Goal: Check status: Check status

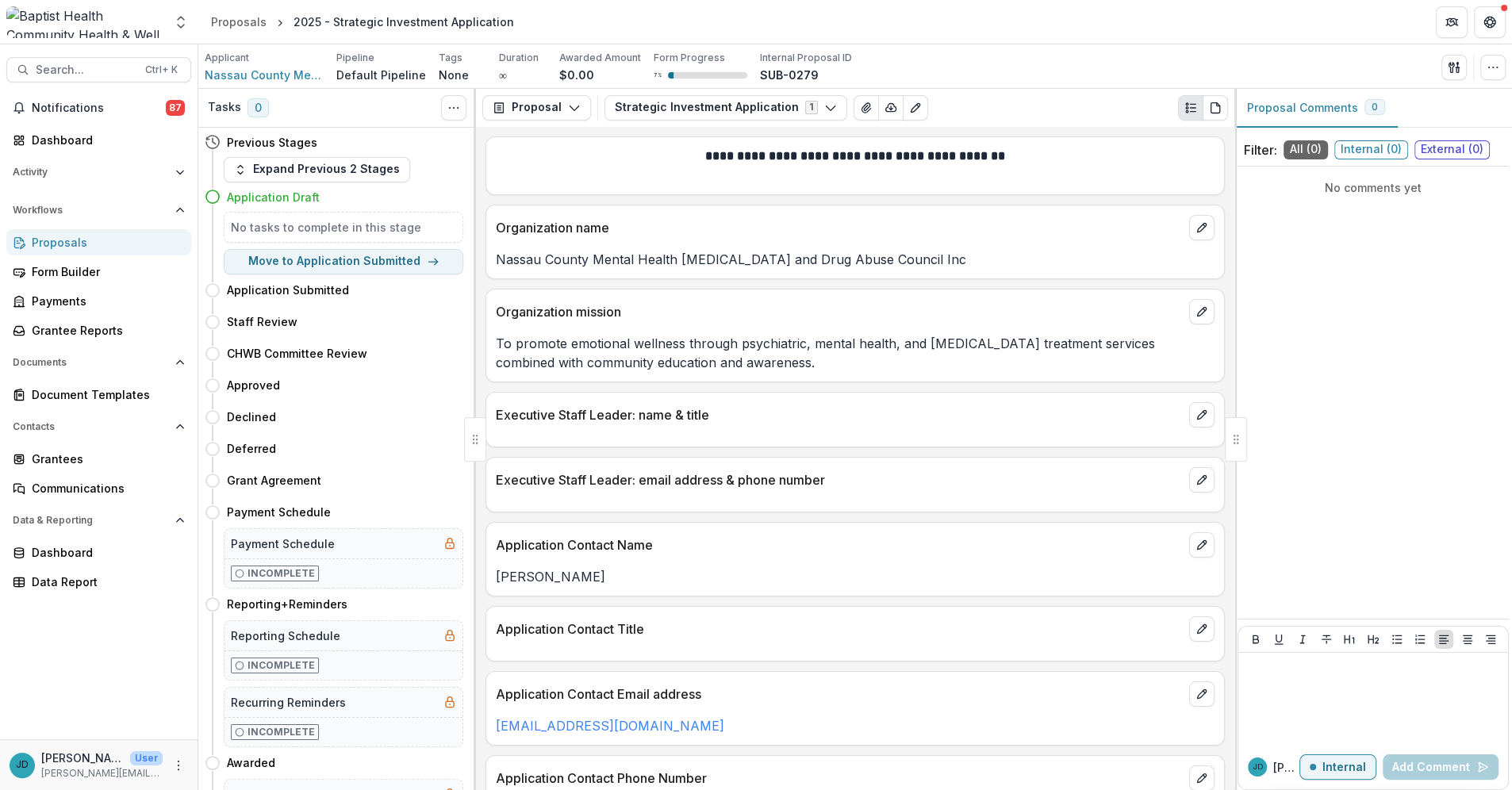
click at [60, 242] on div "Proposals" at bounding box center [105, 242] width 147 height 17
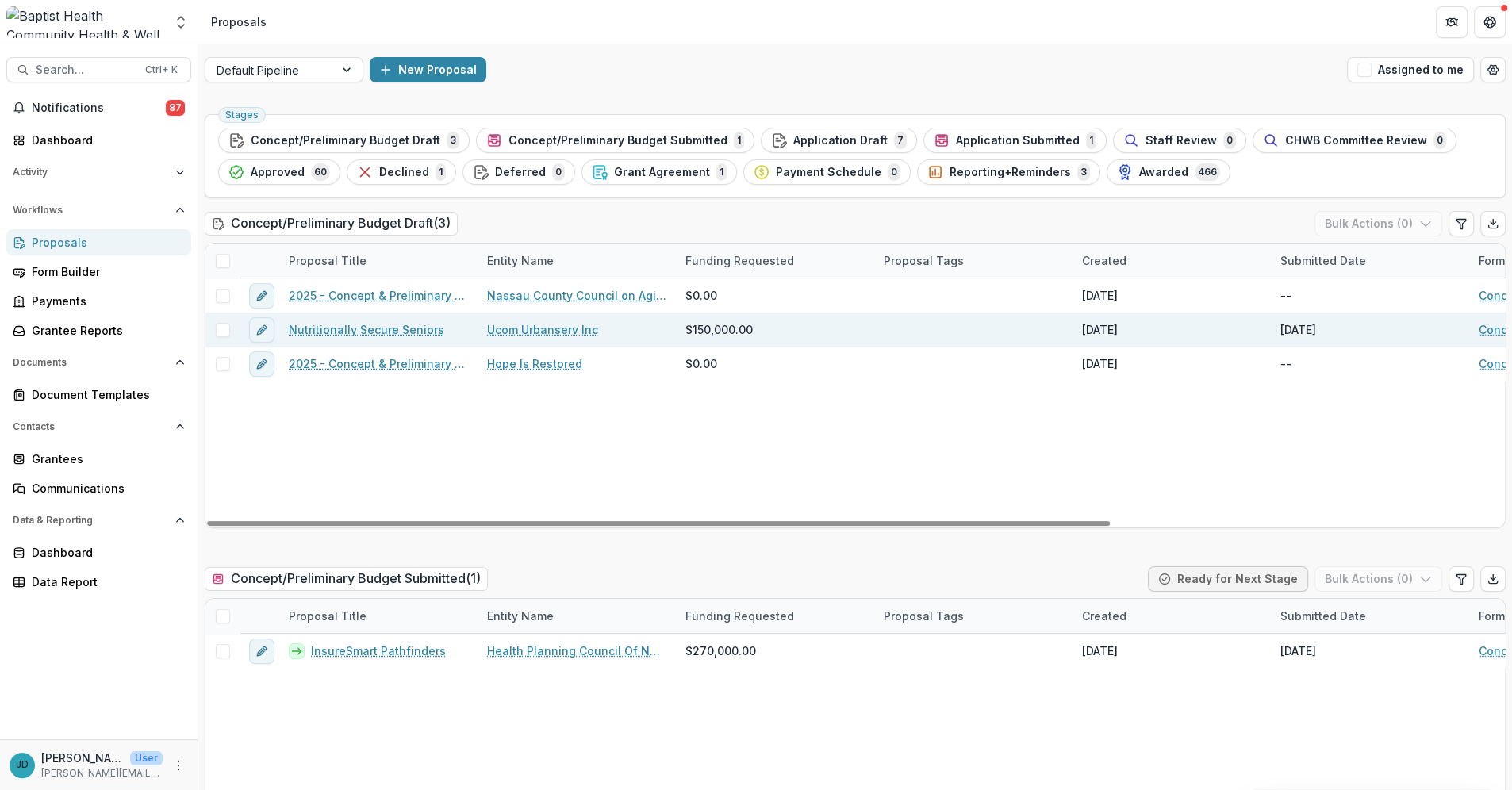
click at [546, 327] on link "Ucom Urbanserv Inc" at bounding box center [542, 330] width 111 height 17
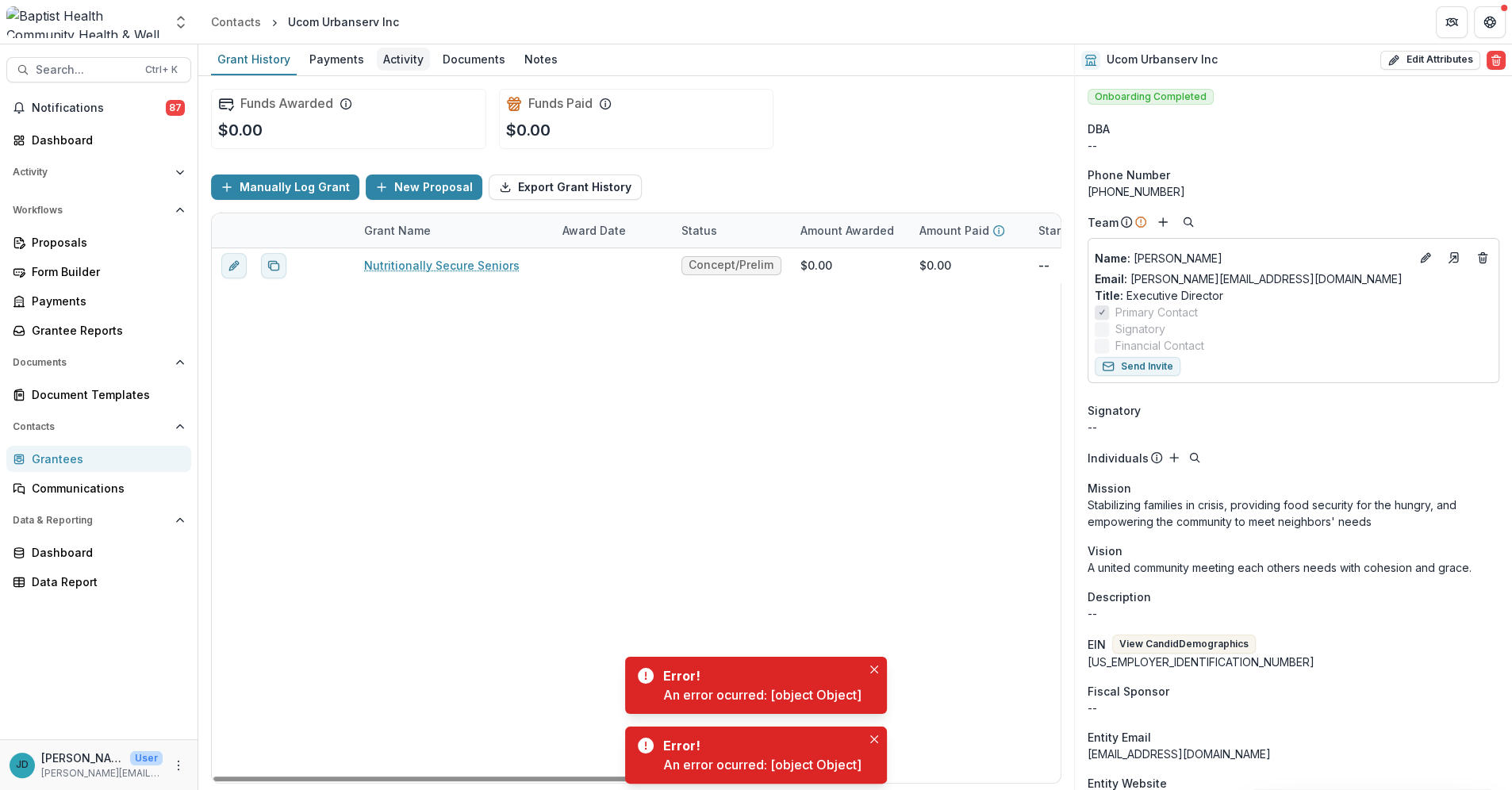
click at [395, 60] on div "Activity" at bounding box center [403, 59] width 53 height 23
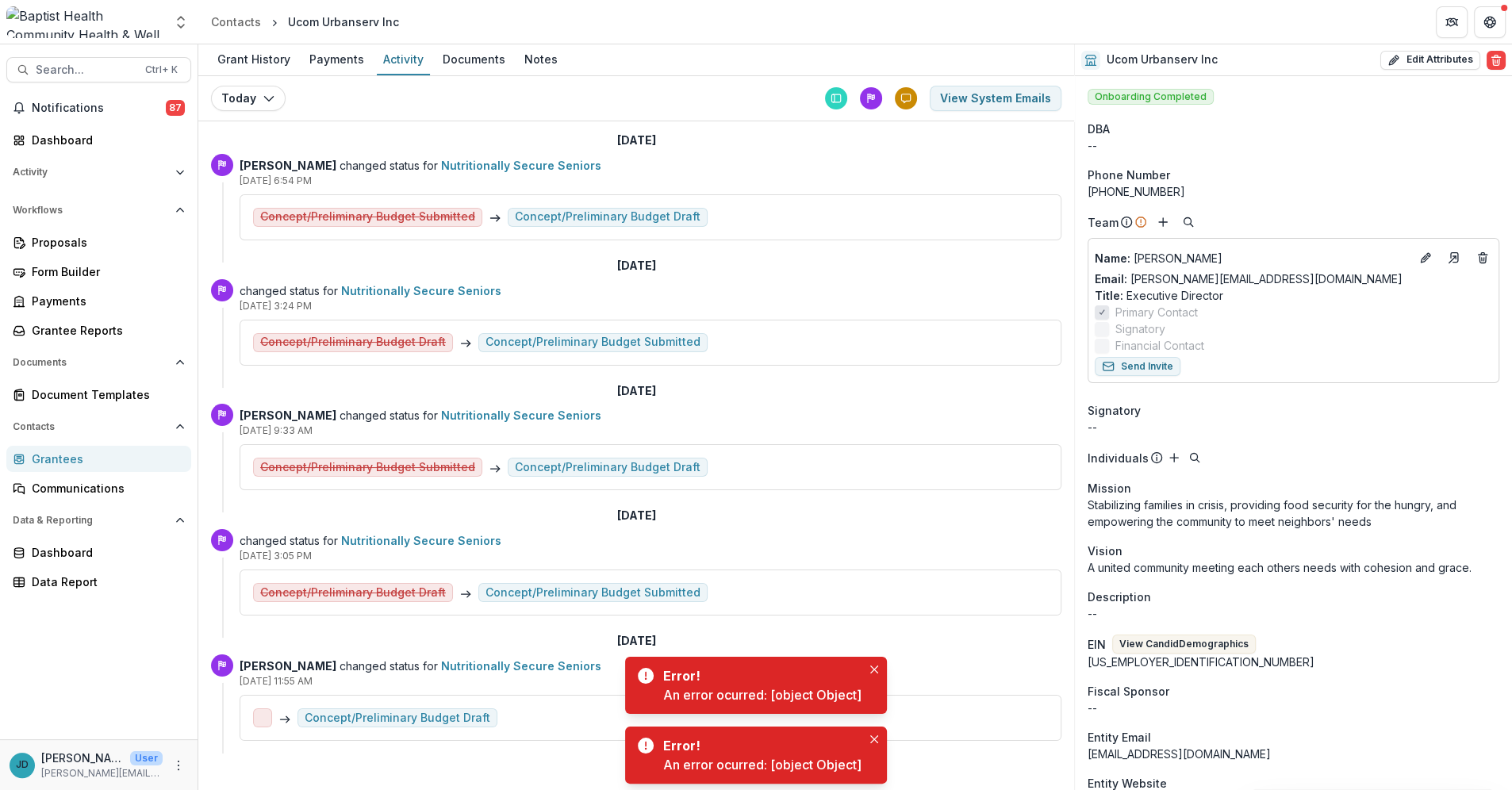
scroll to position [8, 0]
